Goal: Task Accomplishment & Management: Complete application form

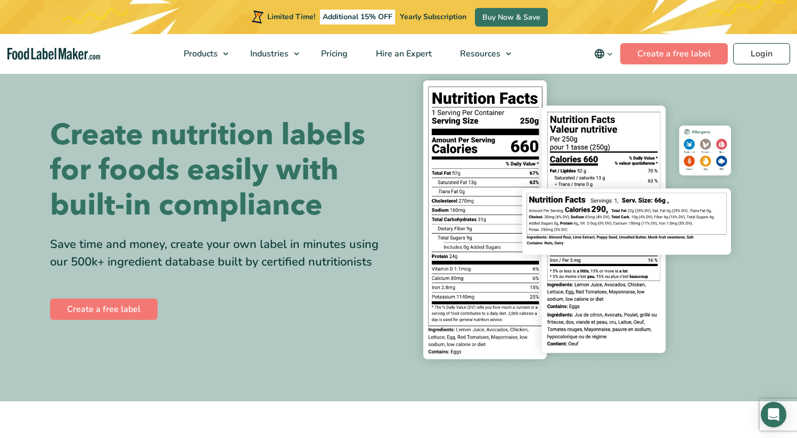
scroll to position [33, 0]
click at [108, 308] on link "Create a free label" at bounding box center [104, 309] width 108 height 21
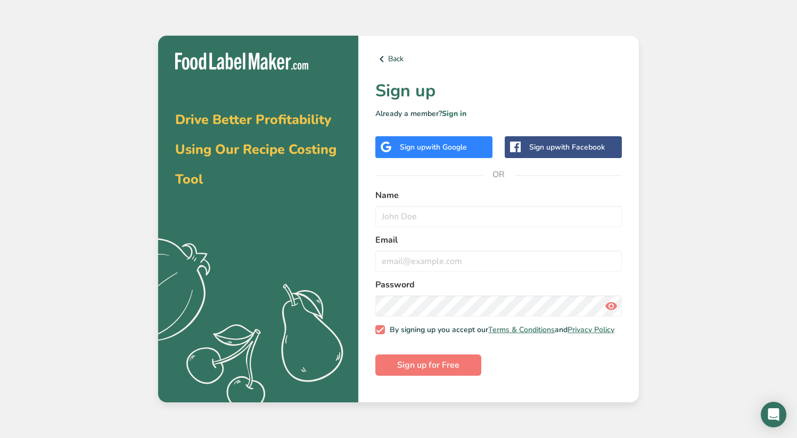
click at [446, 151] on span "with Google" at bounding box center [447, 147] width 42 height 10
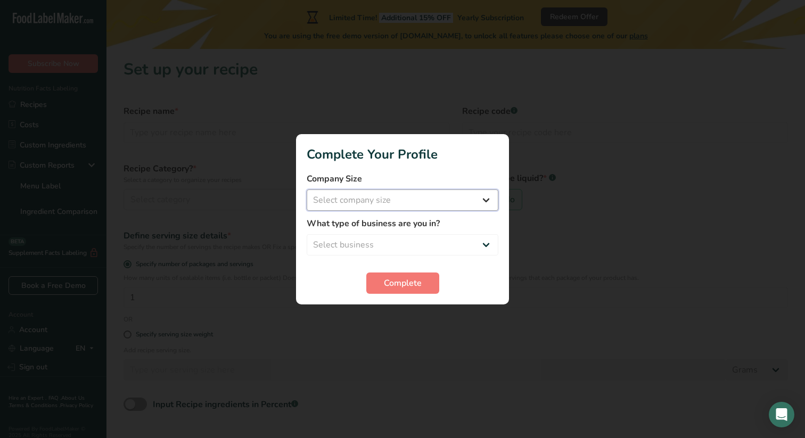
click at [486, 195] on select "Select company size Fewer than 10 Employees 10 to 50 Employees 51 to 500 Employ…" at bounding box center [403, 200] width 192 height 21
select select "1"
click at [487, 243] on select "Select business Packaged Food Manufacturer Restaurant & Cafe Bakery Meal Plans …" at bounding box center [403, 244] width 192 height 21
select select "3"
click at [414, 282] on span "Complete" at bounding box center [403, 283] width 38 height 13
